Goal: Task Accomplishment & Management: Manage account settings

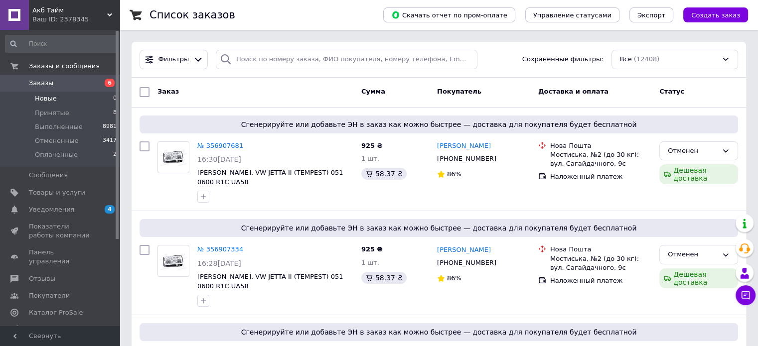
click at [54, 99] on span "Новые" at bounding box center [46, 98] width 22 height 9
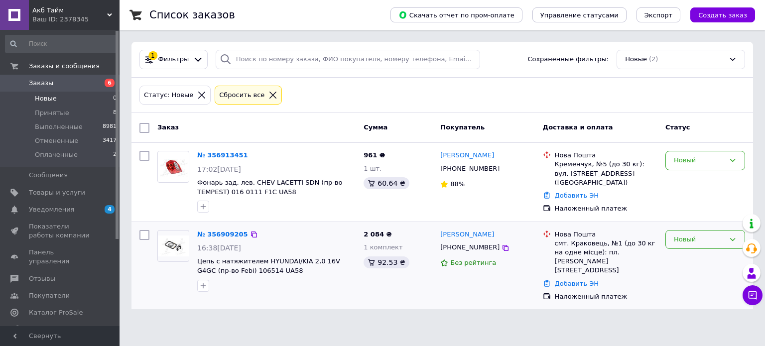
click at [670, 237] on div "Новый" at bounding box center [706, 239] width 80 height 19
click at [683, 259] on li "Принят" at bounding box center [705, 260] width 79 height 18
click at [692, 163] on div "Заказ Сумма Покупатель Доставка и оплата Статус № 356913451 17:02, 12.08.2025 Ф…" at bounding box center [443, 211] width 622 height 196
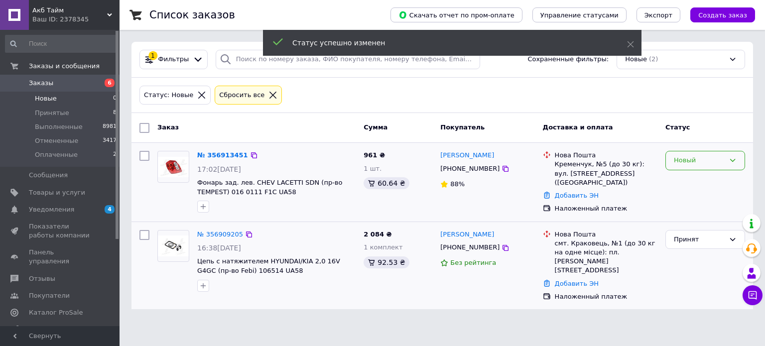
click at [680, 155] on div "Новый" at bounding box center [699, 160] width 51 height 10
click at [678, 177] on li "Принят" at bounding box center [705, 181] width 79 height 18
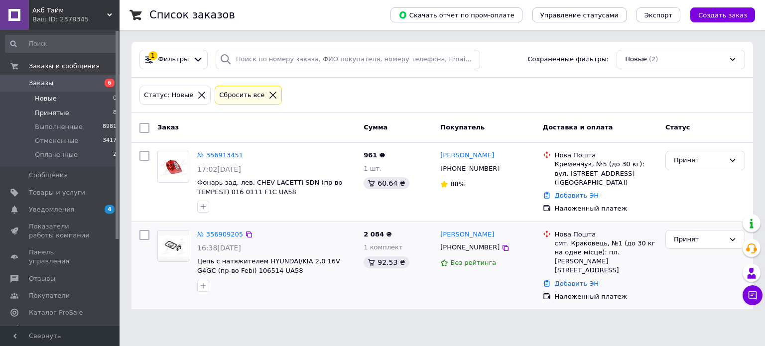
click at [69, 112] on li "Принятые 8" at bounding box center [61, 113] width 123 height 14
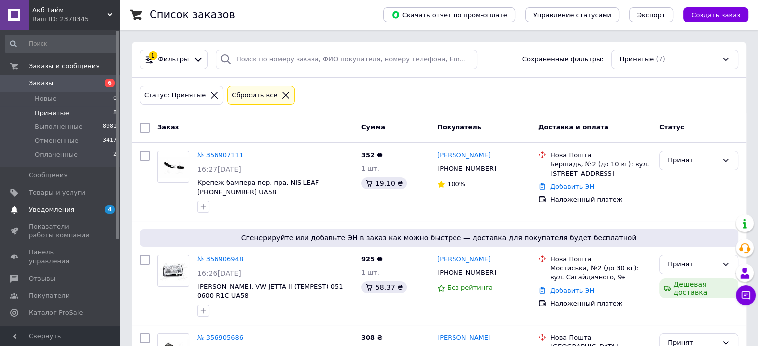
click at [80, 213] on span "Уведомления" at bounding box center [60, 209] width 63 height 9
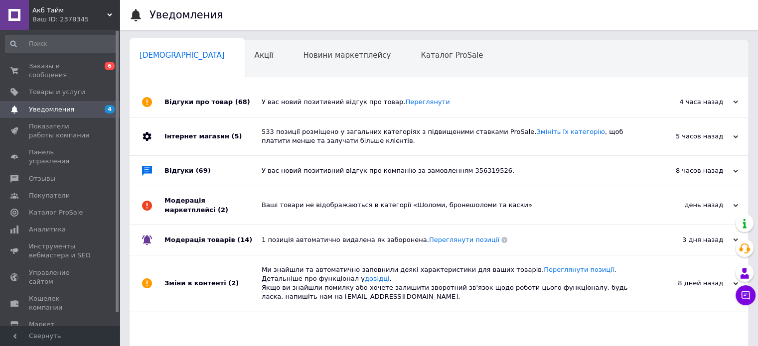
click at [281, 113] on div "У вас новий позитивний відгук про товар. Переглянути" at bounding box center [450, 102] width 377 height 30
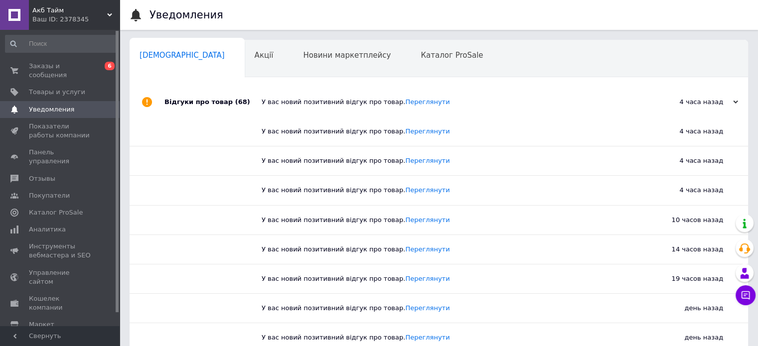
click at [86, 19] on div "Ваш ID: 2378345" at bounding box center [75, 19] width 87 height 9
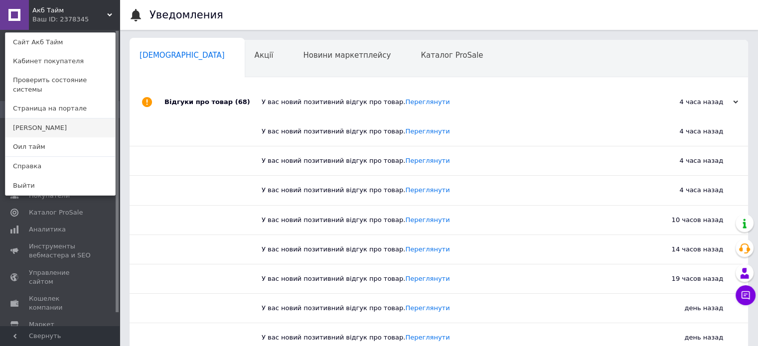
click at [29, 121] on link "[PERSON_NAME]" at bounding box center [60, 128] width 110 height 19
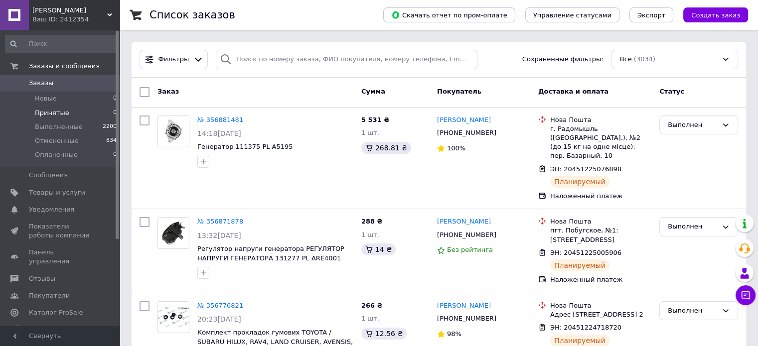
click at [66, 113] on li "Принятые 0" at bounding box center [61, 113] width 123 height 14
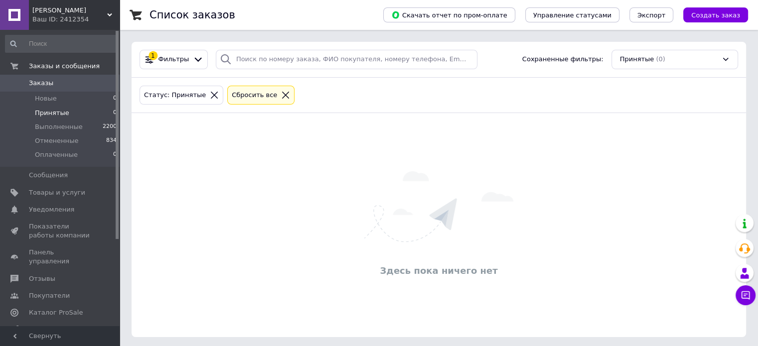
click at [59, 16] on div "Ваш ID: 2412354" at bounding box center [75, 19] width 87 height 9
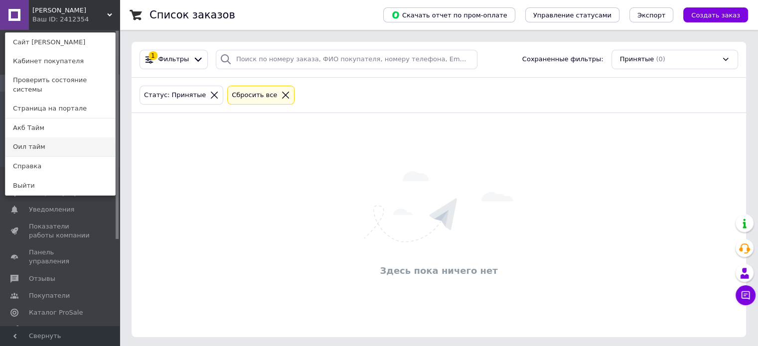
click at [22, 138] on link "Оил тайм" at bounding box center [60, 147] width 110 height 19
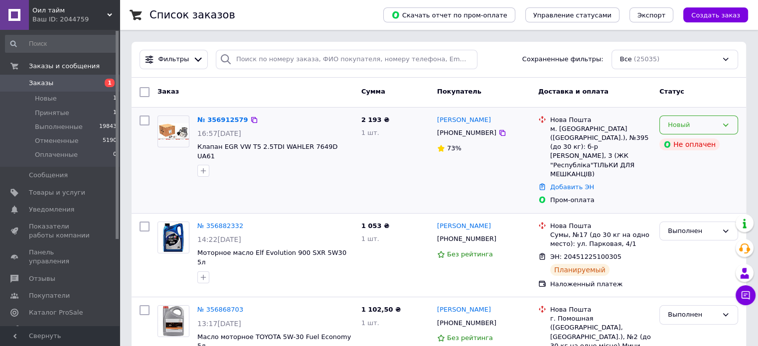
click at [732, 125] on div "Новый" at bounding box center [698, 125] width 79 height 19
click at [687, 141] on li "Принят" at bounding box center [699, 146] width 78 height 18
click at [213, 123] on link "№ 356912579" at bounding box center [222, 119] width 51 height 7
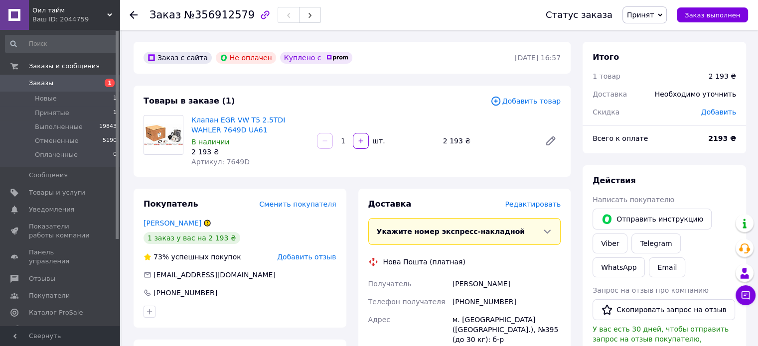
click at [233, 159] on span "Артикул: 7649D" at bounding box center [220, 162] width 58 height 8
copy span "7649D"
click at [64, 110] on span "Принятые" at bounding box center [52, 113] width 34 height 9
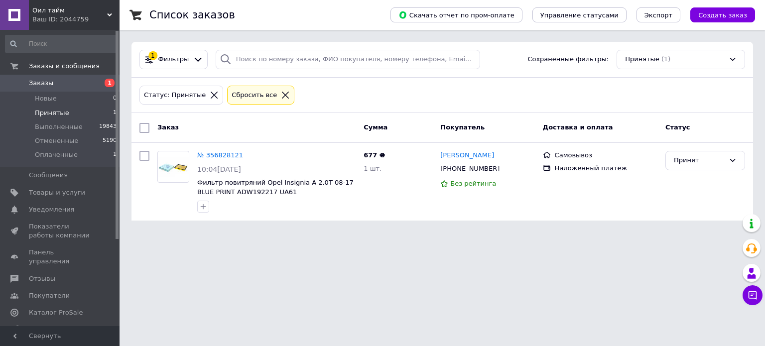
click at [82, 16] on div "Ваш ID: 2044759" at bounding box center [75, 19] width 87 height 9
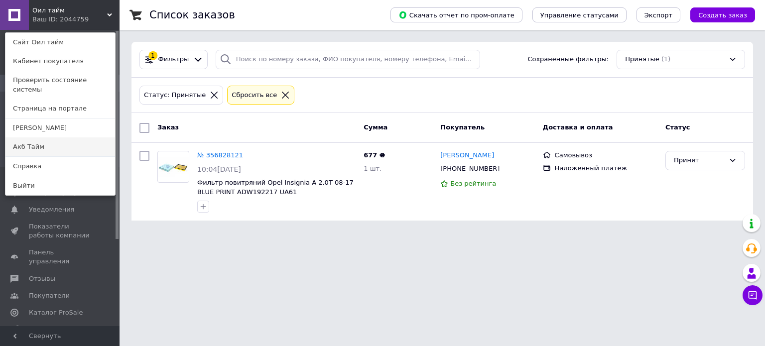
click at [35, 138] on link "Акб Тайм" at bounding box center [60, 147] width 110 height 19
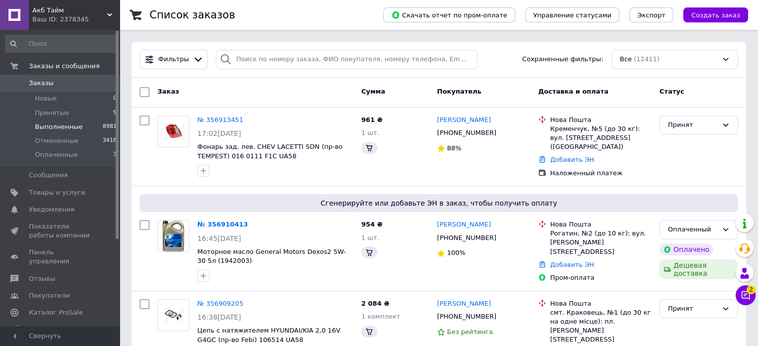
click at [66, 126] on span "Выполненные" at bounding box center [59, 127] width 48 height 9
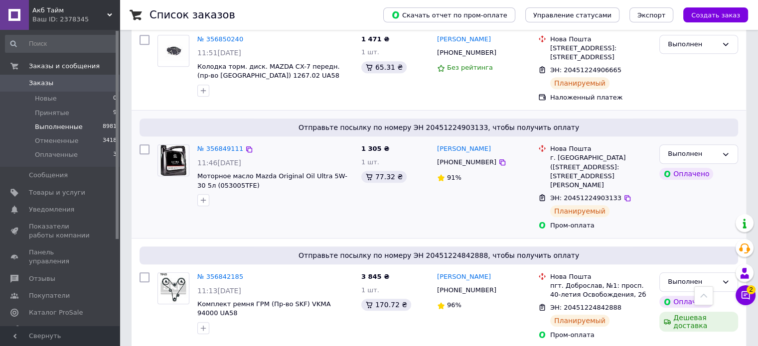
scroll to position [947, 0]
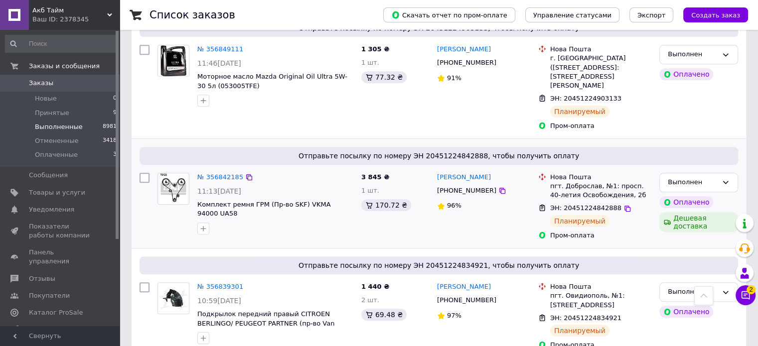
click at [581, 204] on span "ЭН: 20451224842888" at bounding box center [585, 207] width 71 height 7
copy span "20451224842888"
